Goal: Transaction & Acquisition: Purchase product/service

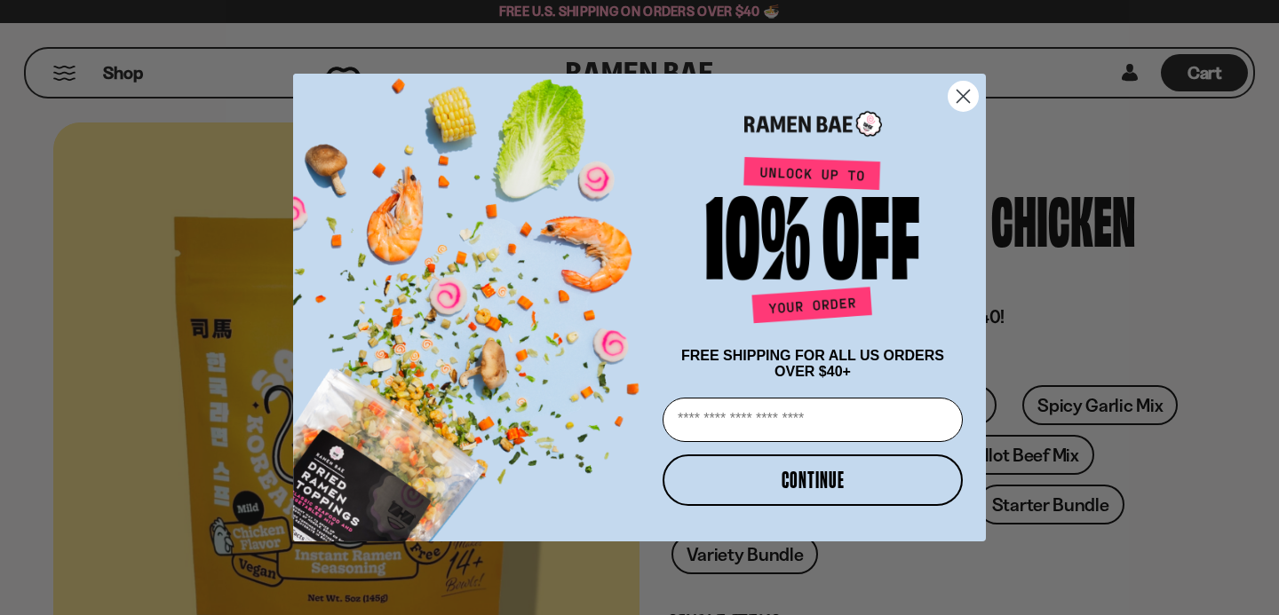
click at [963, 89] on circle "Close dialog" at bounding box center [962, 96] width 29 height 29
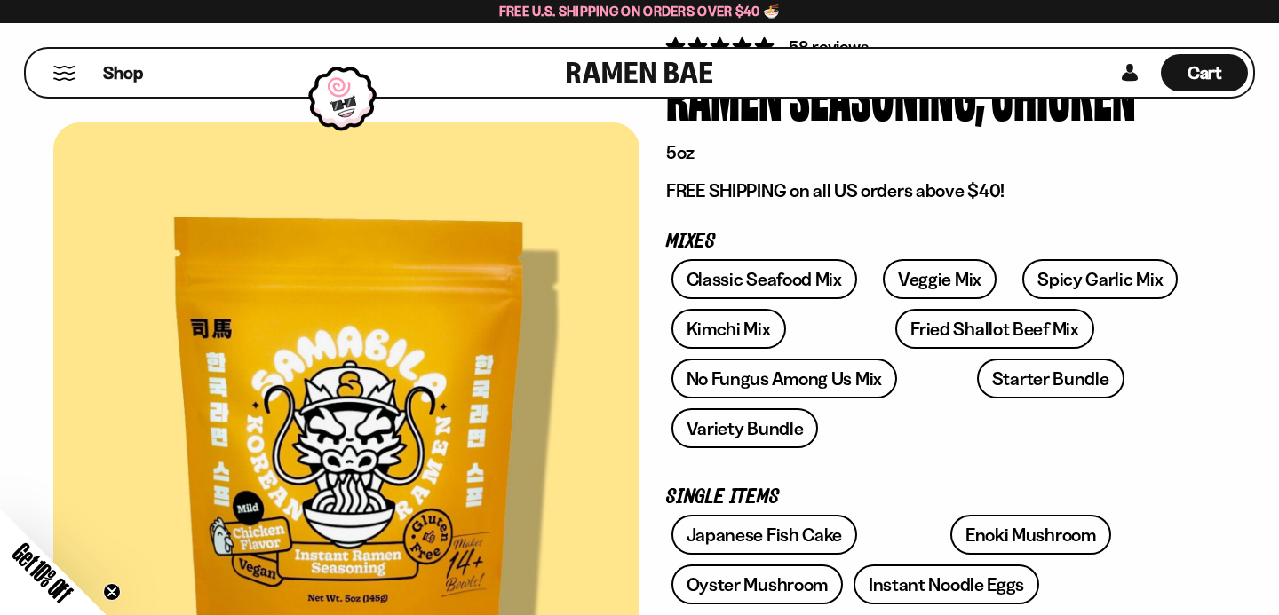
scroll to position [146, 0]
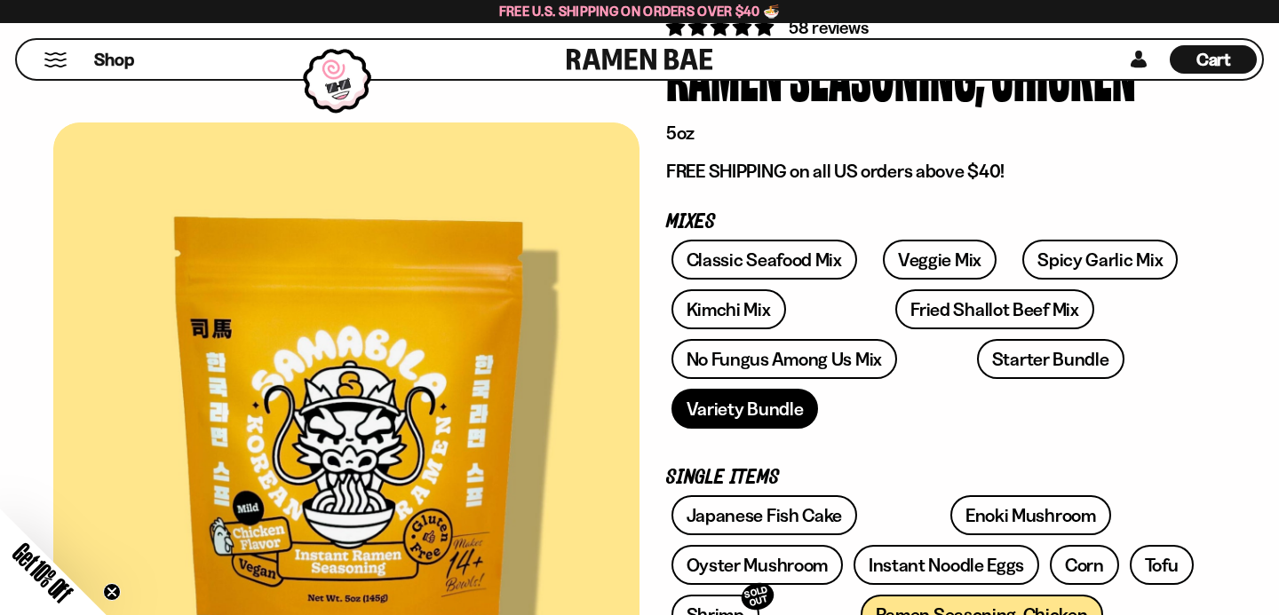
click at [733, 408] on link "Variety Bundle" at bounding box center [744, 409] width 147 height 40
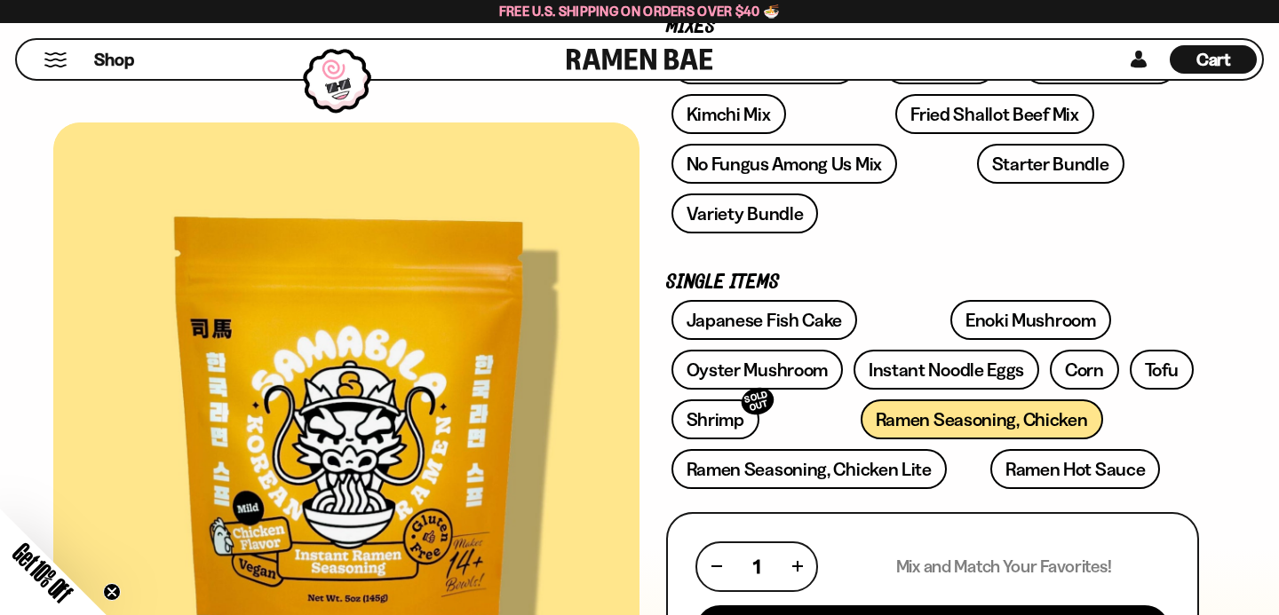
scroll to position [362, 0]
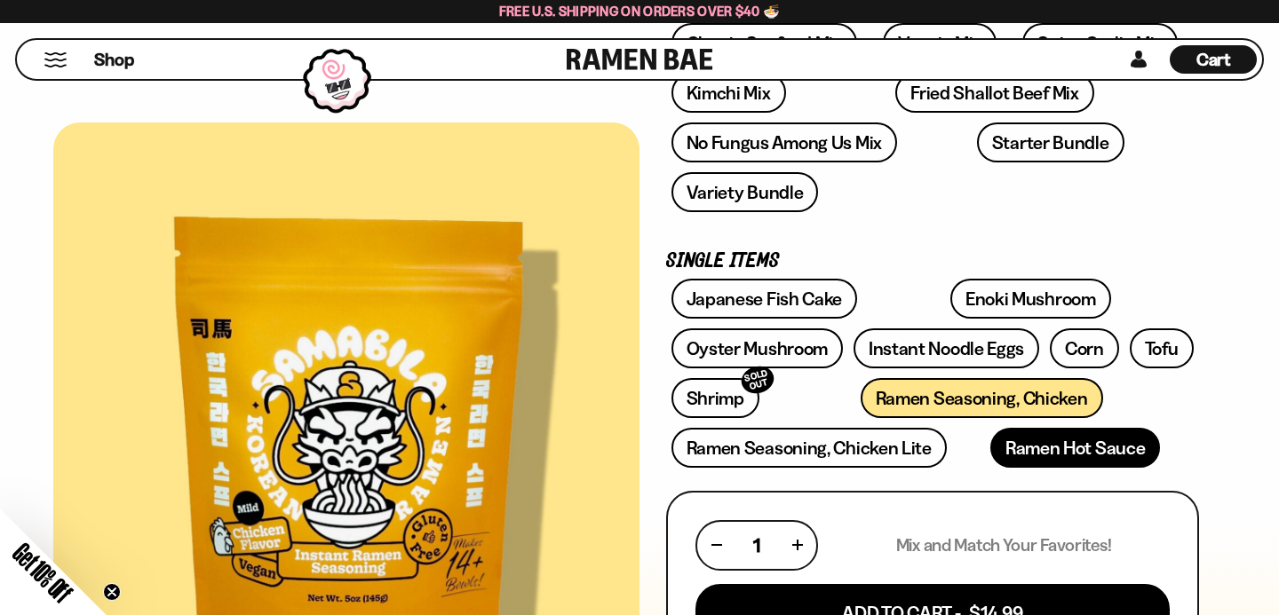
click at [1012, 456] on link "Ramen Hot Sauce" at bounding box center [1075, 448] width 170 height 40
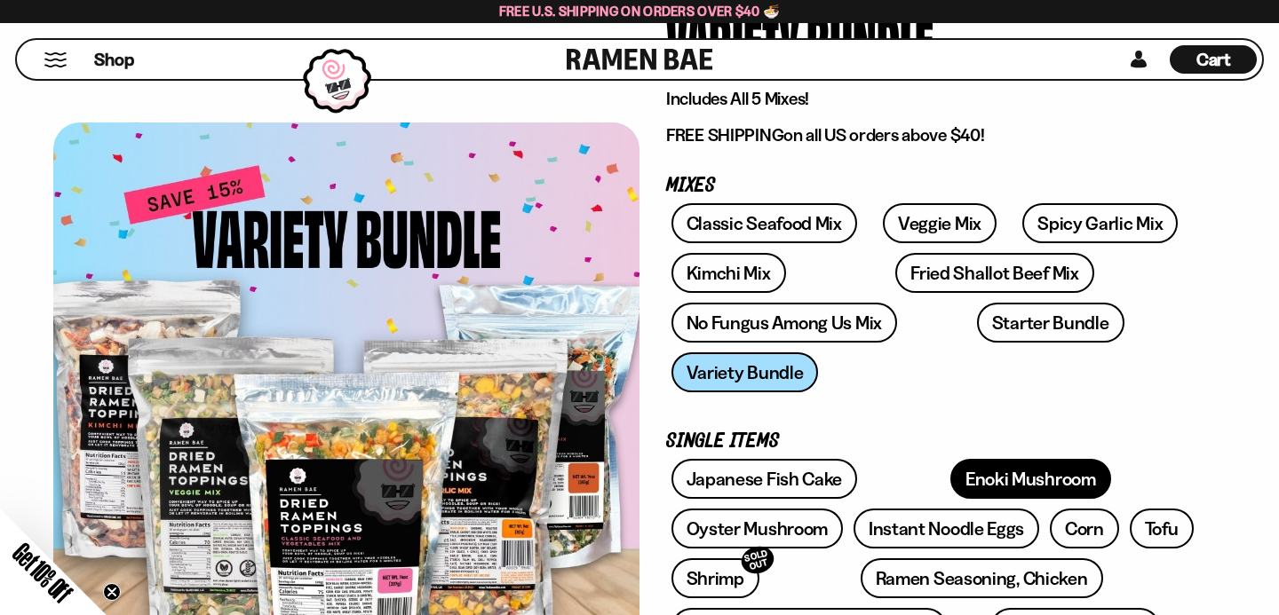
scroll to position [145, 0]
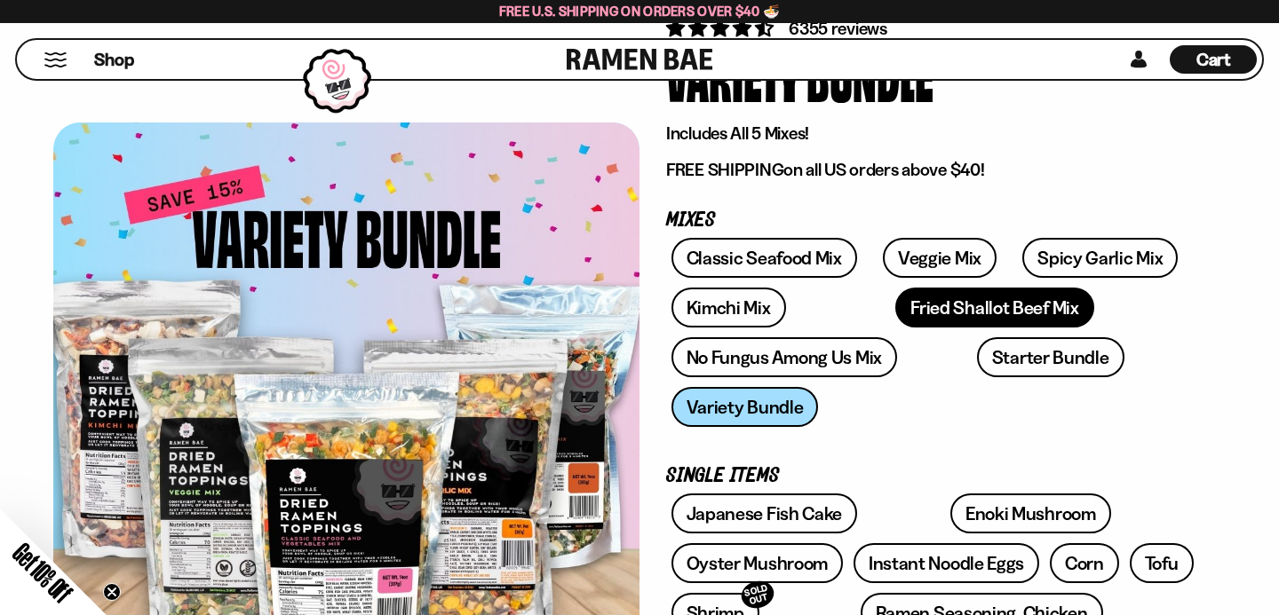
click at [902, 311] on link "Fried Shallot Beef Mix" at bounding box center [994, 308] width 198 height 40
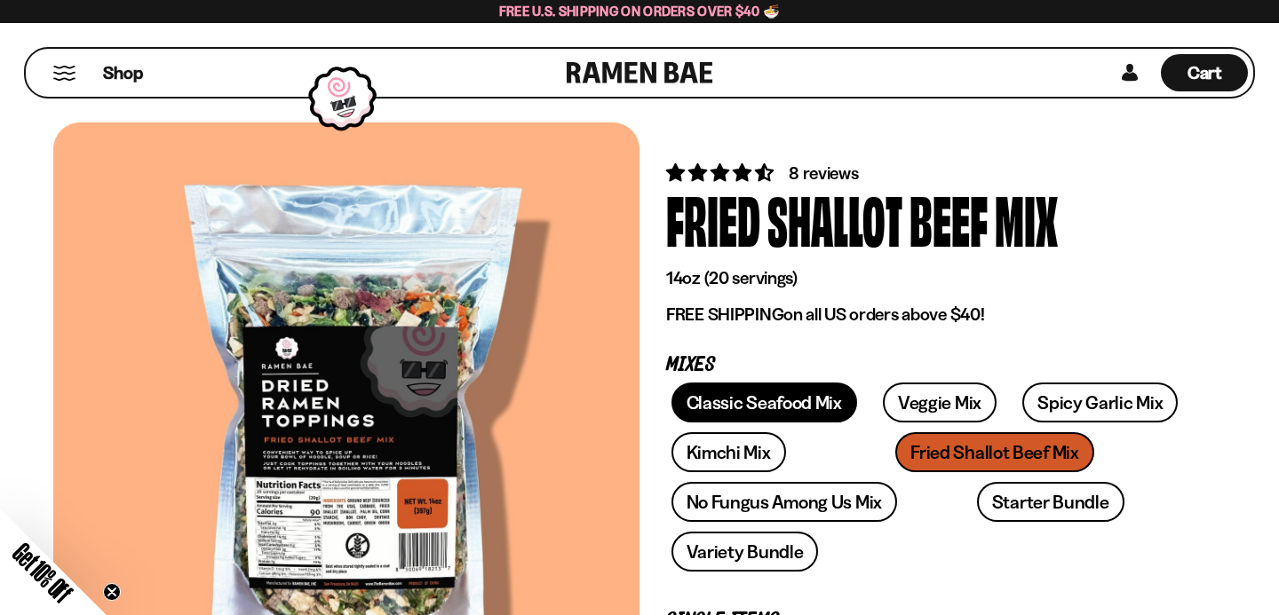
click at [811, 398] on link "Classic Seafood Mix" at bounding box center [764, 403] width 186 height 40
